Goal: Use online tool/utility: Use online tool/utility

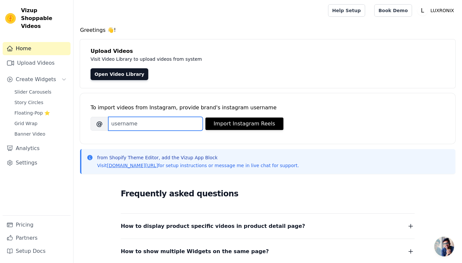
click at [173, 129] on input "Brand's Instagram Username" at bounding box center [155, 124] width 95 height 14
click at [178, 82] on div "Upload Videos Visit Video Library to upload videos from system Open Video Libra…" at bounding box center [267, 63] width 375 height 49
click at [39, 56] on link "Upload Videos" at bounding box center [37, 62] width 68 height 13
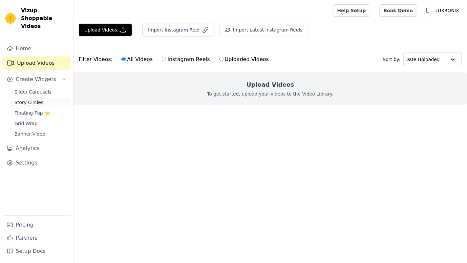
click at [36, 99] on span "Story Circles" at bounding box center [28, 102] width 29 height 7
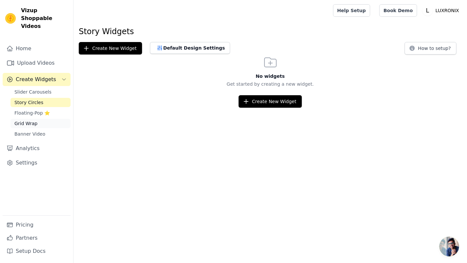
click at [35, 120] on link "Grid Wrap" at bounding box center [41, 123] width 60 height 9
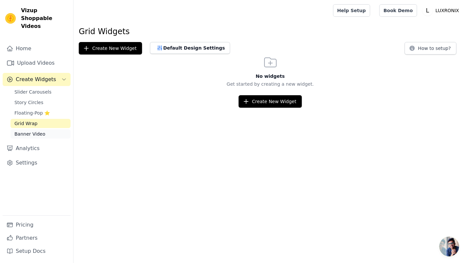
click at [35, 131] on span "Banner Video" at bounding box center [29, 134] width 31 height 7
click at [37, 119] on link "Grid Wrap" at bounding box center [41, 123] width 60 height 9
click at [113, 46] on button "Create New Widget" at bounding box center [110, 48] width 63 height 12
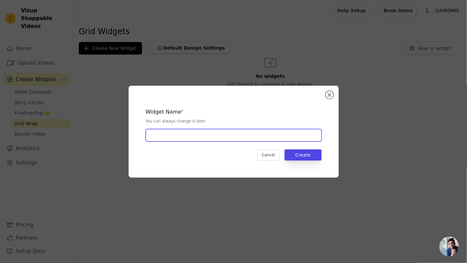
type input "o"
type input "new"
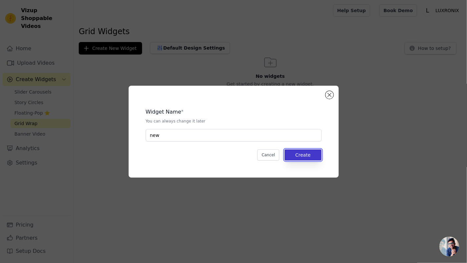
click at [297, 152] on button "Create" at bounding box center [303, 154] width 37 height 11
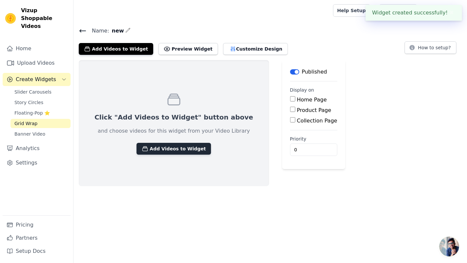
click at [174, 144] on button "Add Videos to Widget" at bounding box center [174, 149] width 74 height 12
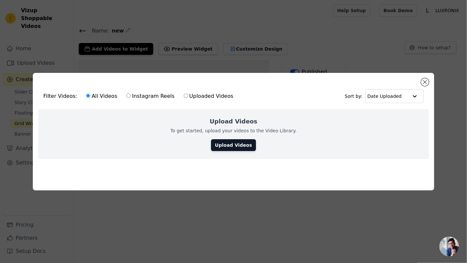
click at [150, 93] on label "Instagram Reels" at bounding box center [150, 96] width 49 height 9
click at [131, 94] on input "Instagram Reels" at bounding box center [128, 96] width 4 height 4
radio input "true"
click at [112, 95] on div "All Videos Instagram Reels Uploaded Videos" at bounding box center [159, 96] width 155 height 15
click at [96, 96] on label "All Videos" at bounding box center [102, 96] width 32 height 9
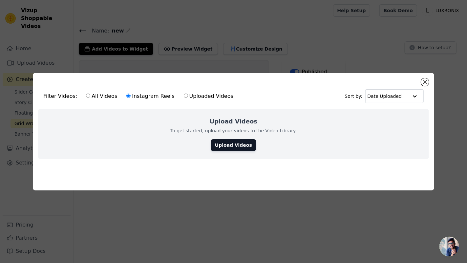
click at [90, 96] on input "All Videos" at bounding box center [88, 96] width 4 height 4
radio input "true"
